Goal: Task Accomplishment & Management: Manage account settings

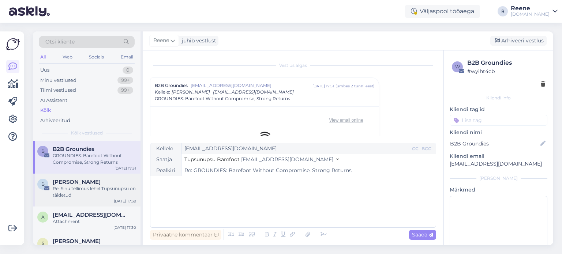
scroll to position [20, 0]
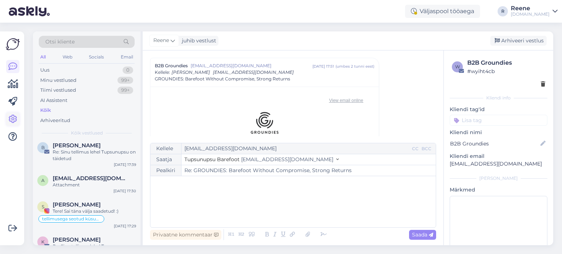
click at [14, 121] on icon at bounding box center [12, 119] width 9 height 9
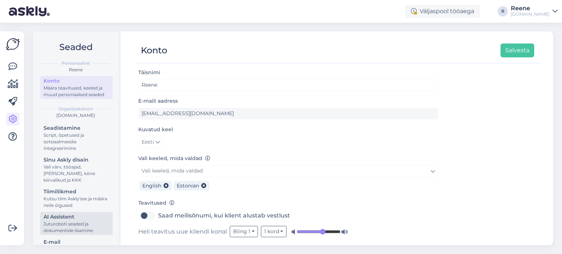
scroll to position [37, 0]
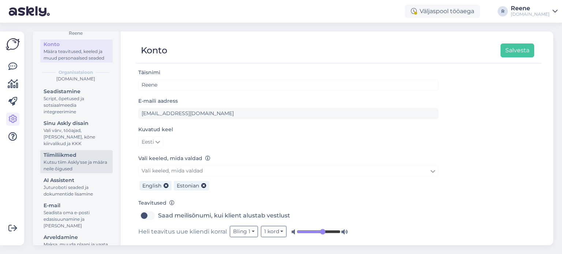
click at [62, 159] on div "Tiimiliikmed" at bounding box center [77, 155] width 66 height 8
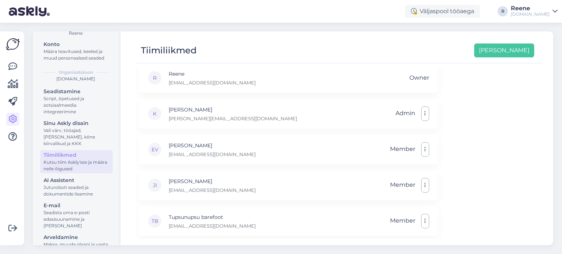
scroll to position [7, 0]
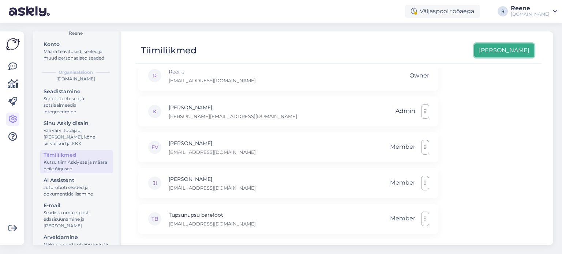
click at [514, 51] on button "[PERSON_NAME]" at bounding box center [504, 51] width 60 height 14
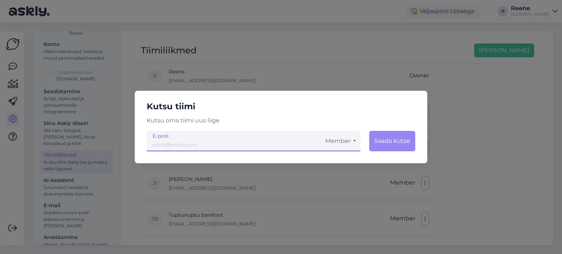
click at [185, 145] on input "email" at bounding box center [234, 141] width 174 height 20
paste input "[PERSON_NAME] <[EMAIL_ADDRESS][PERSON_NAME][DOMAIN_NAME]>"
drag, startPoint x: 187, startPoint y: 145, endPoint x: 113, endPoint y: 140, distance: 74.1
click at [113, 140] on div "Kutsu tiimi Kutsu oma tiimi uus liige [PERSON_NAME] <[EMAIL_ADDRESS][PERSON_NAM…" at bounding box center [281, 127] width 562 height 254
click at [247, 145] on input "[EMAIL_ADDRESS][PERSON_NAME][DOMAIN_NAME]>" at bounding box center [234, 141] width 174 height 20
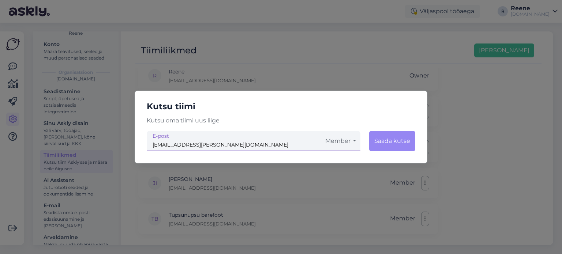
type input "[EMAIL_ADDRESS][PERSON_NAME][DOMAIN_NAME]"
click at [344, 142] on button "Member" at bounding box center [341, 141] width 40 height 20
click at [401, 142] on button "Saada kutse" at bounding box center [392, 141] width 46 height 20
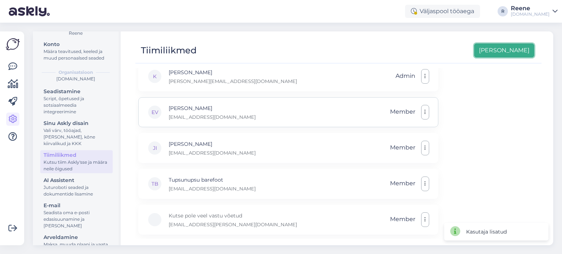
scroll to position [43, 0]
click at [13, 134] on icon at bounding box center [12, 136] width 9 height 9
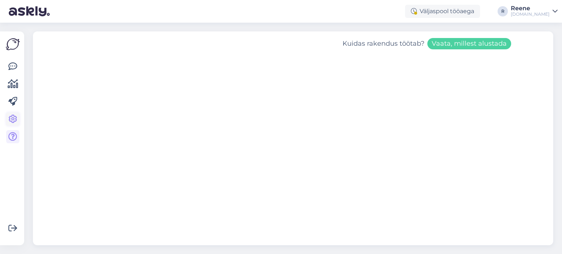
click at [11, 120] on icon at bounding box center [12, 119] width 9 height 9
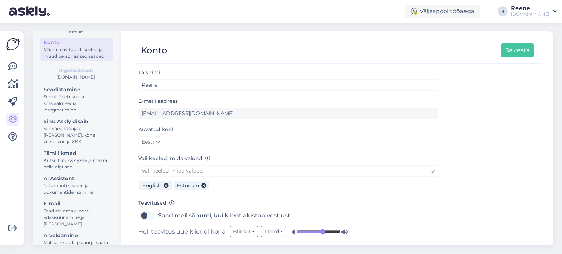
scroll to position [60, 0]
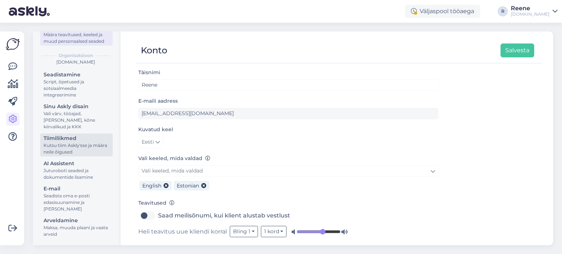
click at [67, 148] on div "Kutsu tiim Askly'sse ja määra neile õigused" at bounding box center [77, 148] width 66 height 13
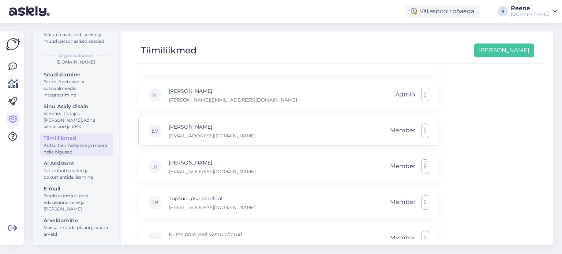
scroll to position [43, 0]
